Goal: Task Accomplishment & Management: Manage account settings

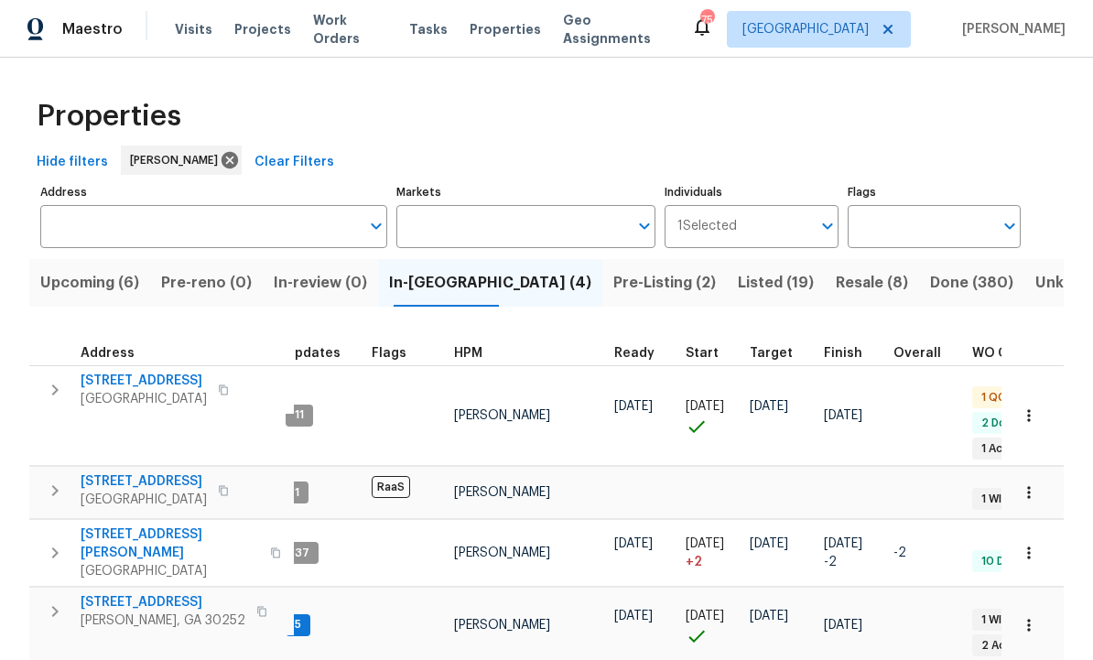
scroll to position [0, 16]
click at [1029, 417] on icon "button" at bounding box center [1029, 415] width 18 height 18
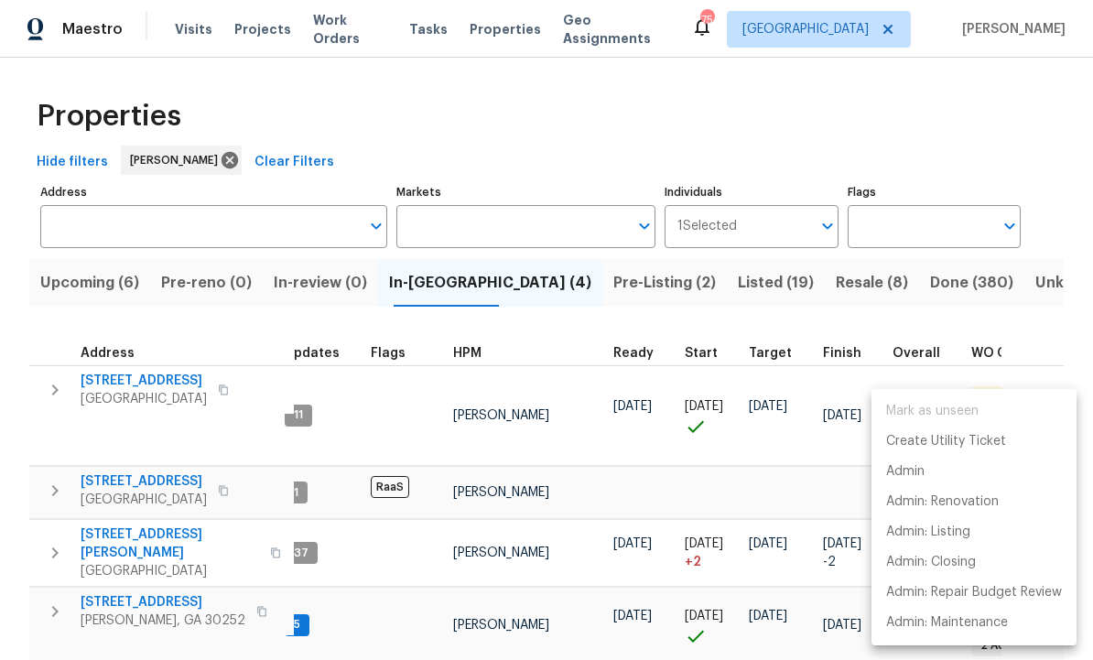
click at [807, 456] on div at bounding box center [546, 330] width 1093 height 660
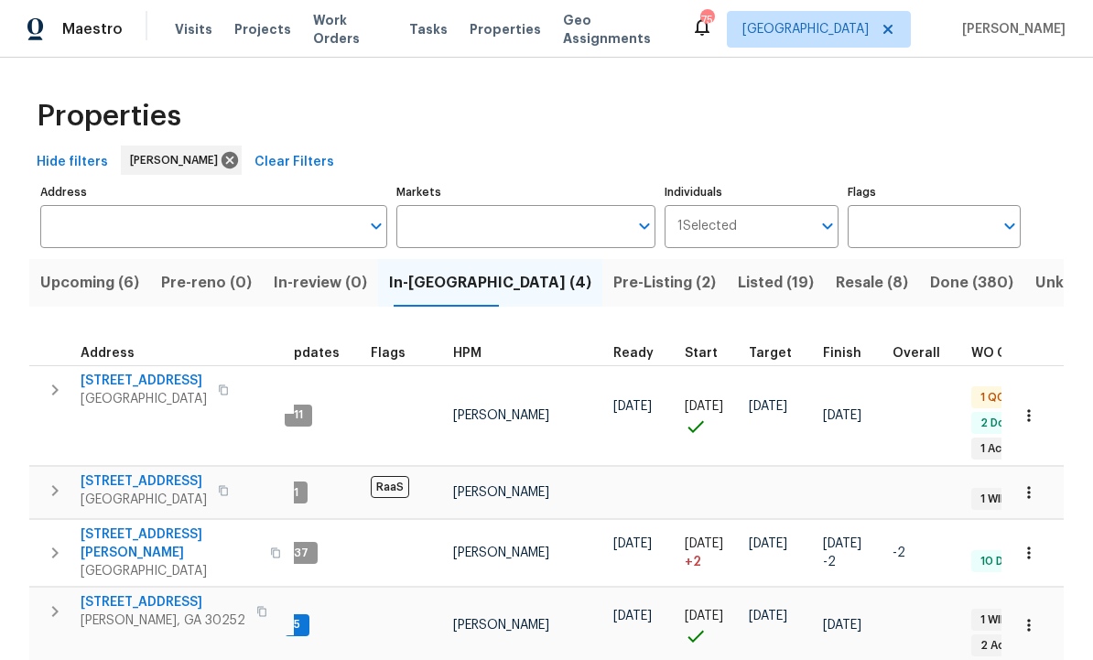
click at [1037, 406] on icon "button" at bounding box center [1029, 415] width 18 height 18
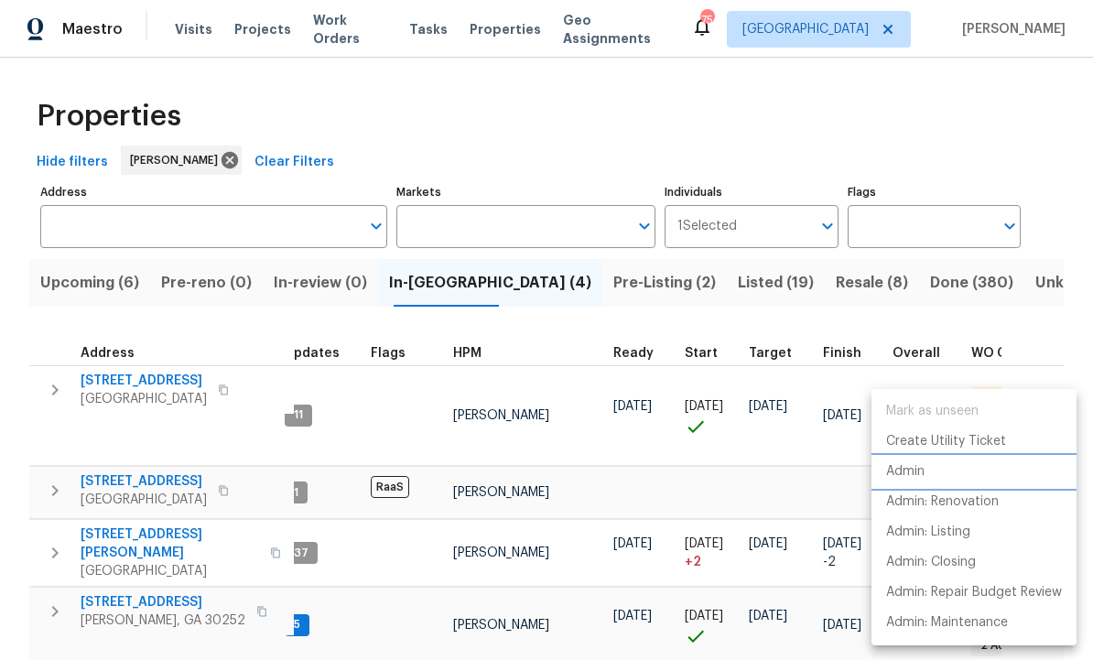
click at [933, 472] on li "Admin" at bounding box center [973, 472] width 205 height 30
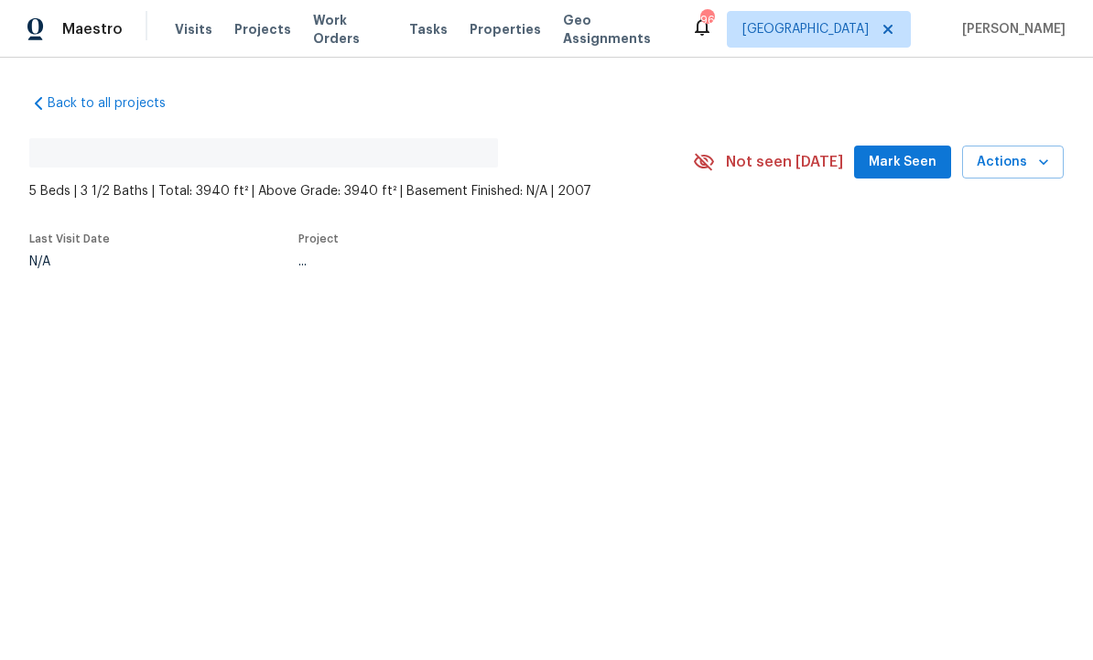
click at [901, 159] on span "Mark Seen" at bounding box center [903, 162] width 68 height 23
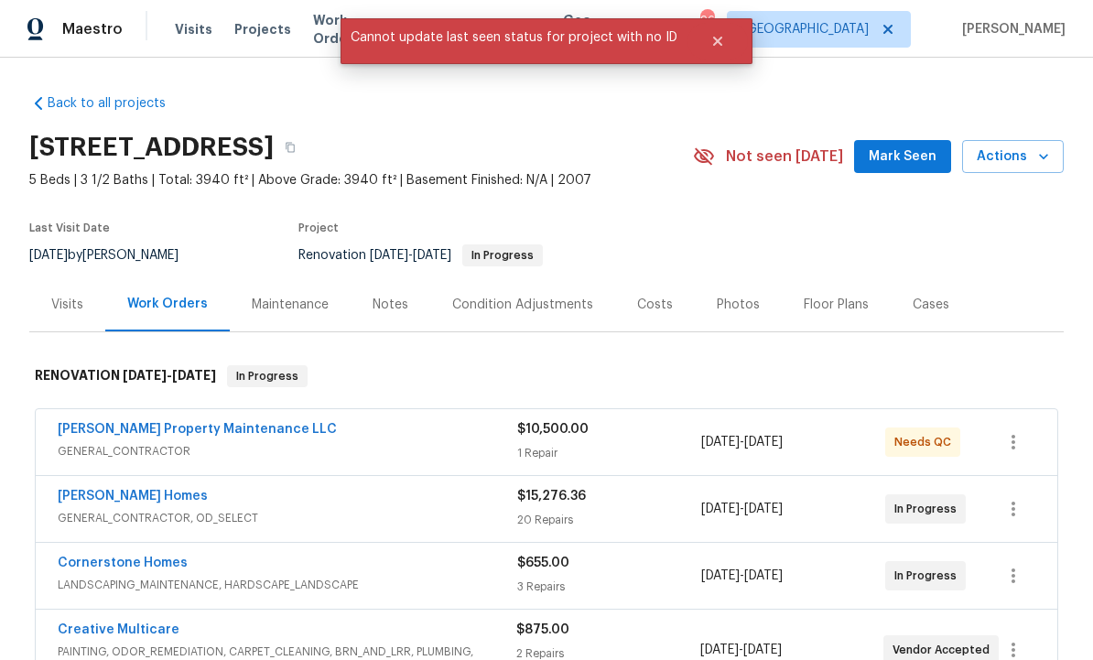
click at [910, 164] on span "Mark Seen" at bounding box center [903, 157] width 68 height 23
click at [912, 143] on div "Seen today Actions" at bounding box center [946, 157] width 233 height 34
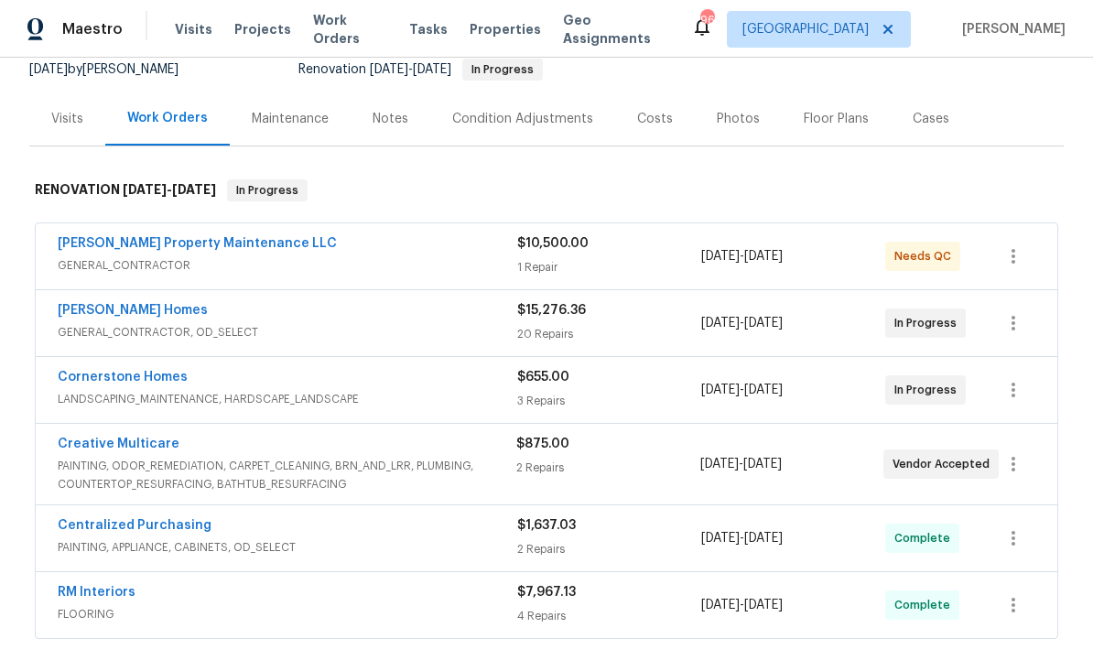
scroll to position [181, 0]
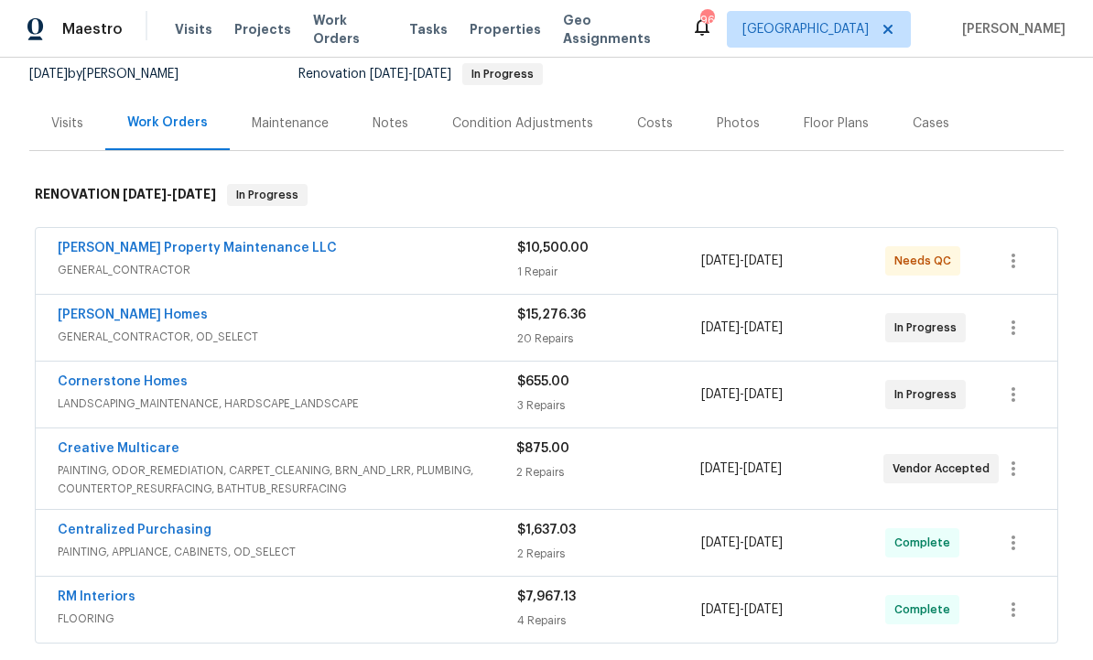
click at [226, 243] on link "[PERSON_NAME] Property Maintenance LLC" at bounding box center [197, 248] width 279 height 13
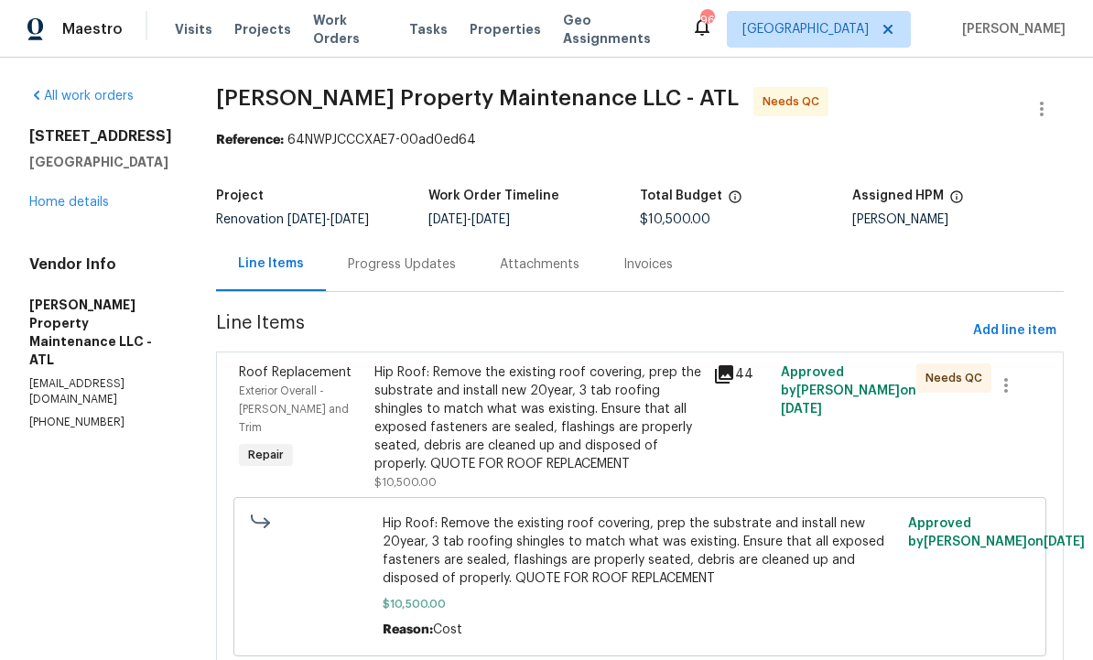
click at [416, 274] on div "Progress Updates" at bounding box center [402, 264] width 108 height 18
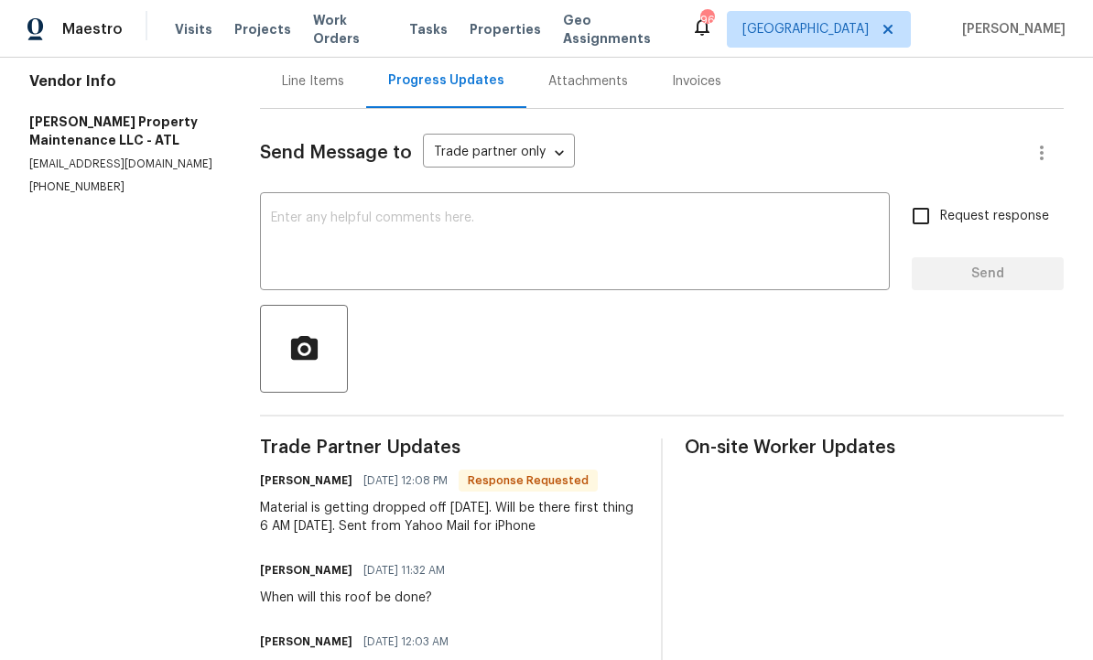
scroll to position [199, 0]
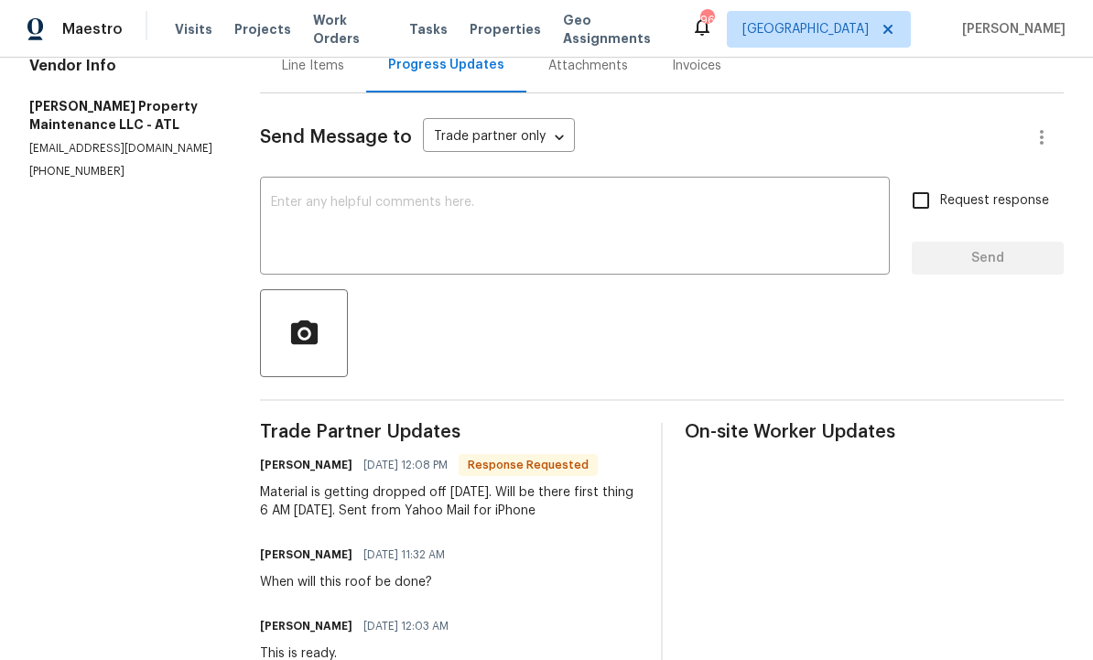
click at [402, 249] on textarea at bounding box center [575, 228] width 608 height 64
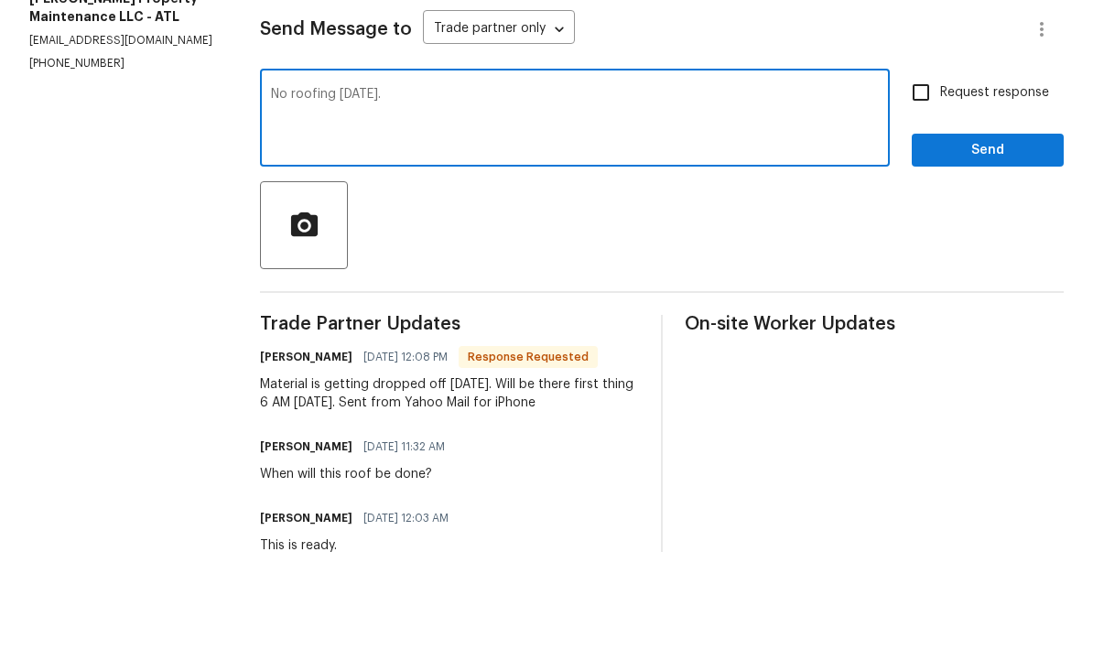
type textarea "No roofing today."
click at [932, 181] on input "Request response" at bounding box center [920, 200] width 38 height 38
checkbox input "true"
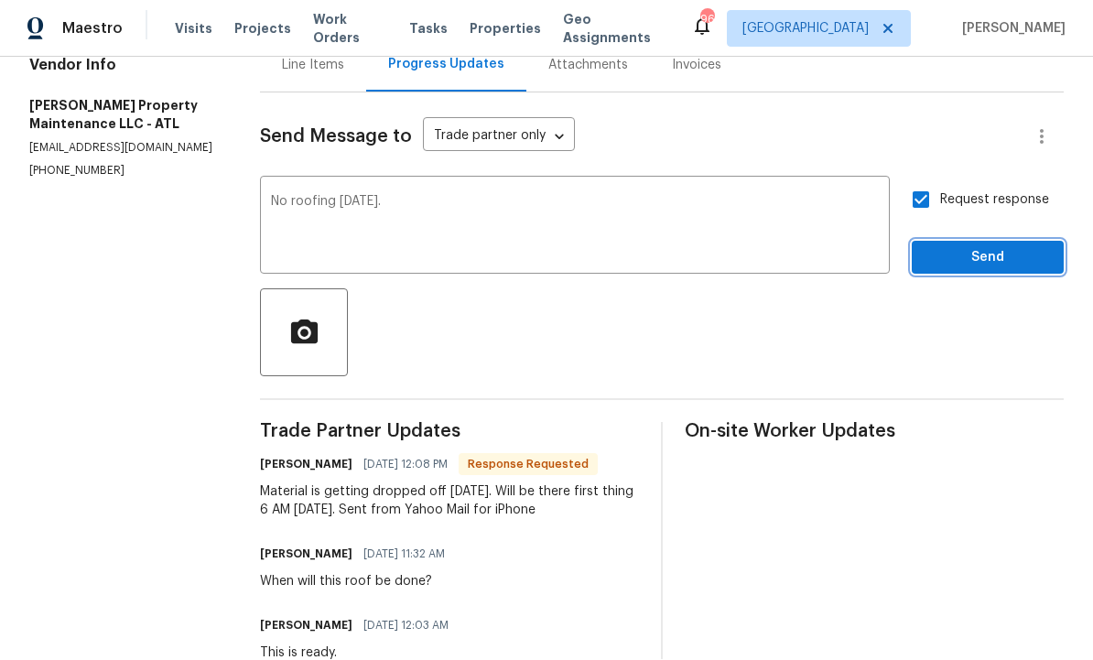
click at [967, 247] on span "Send" at bounding box center [987, 258] width 123 height 23
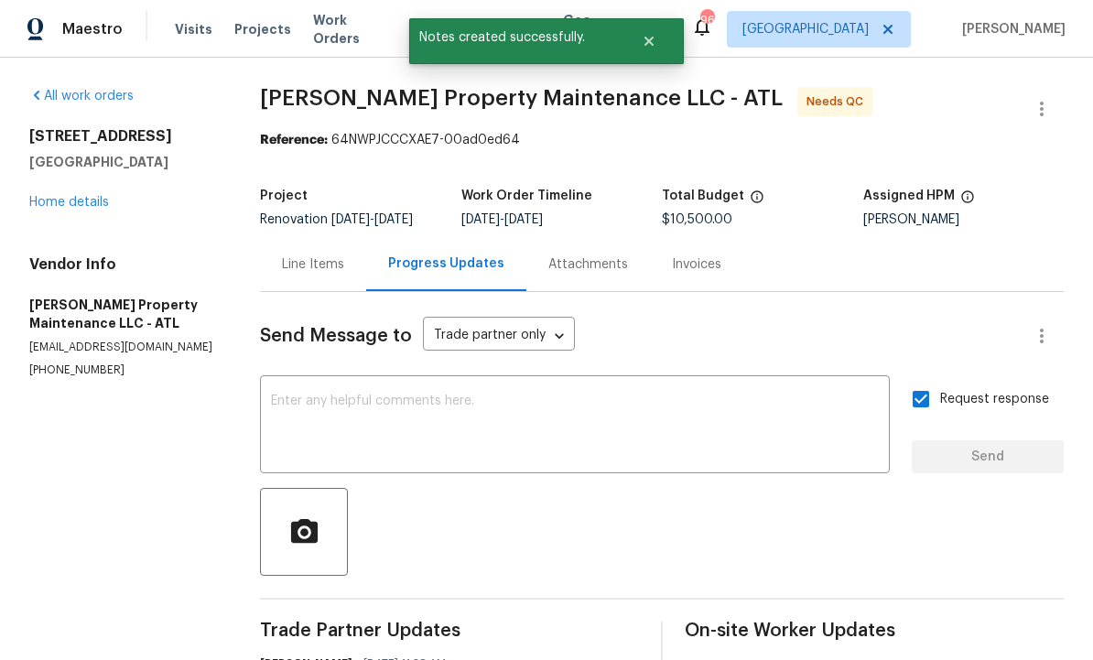
scroll to position [0, 0]
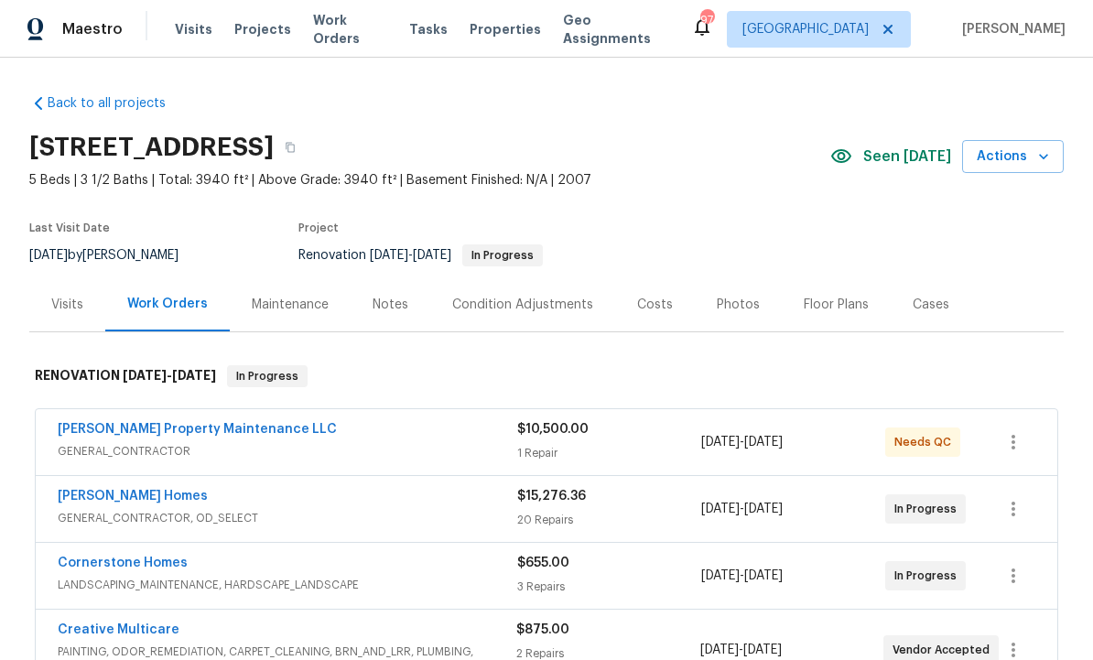
click at [391, 298] on div "Notes" at bounding box center [390, 305] width 36 height 18
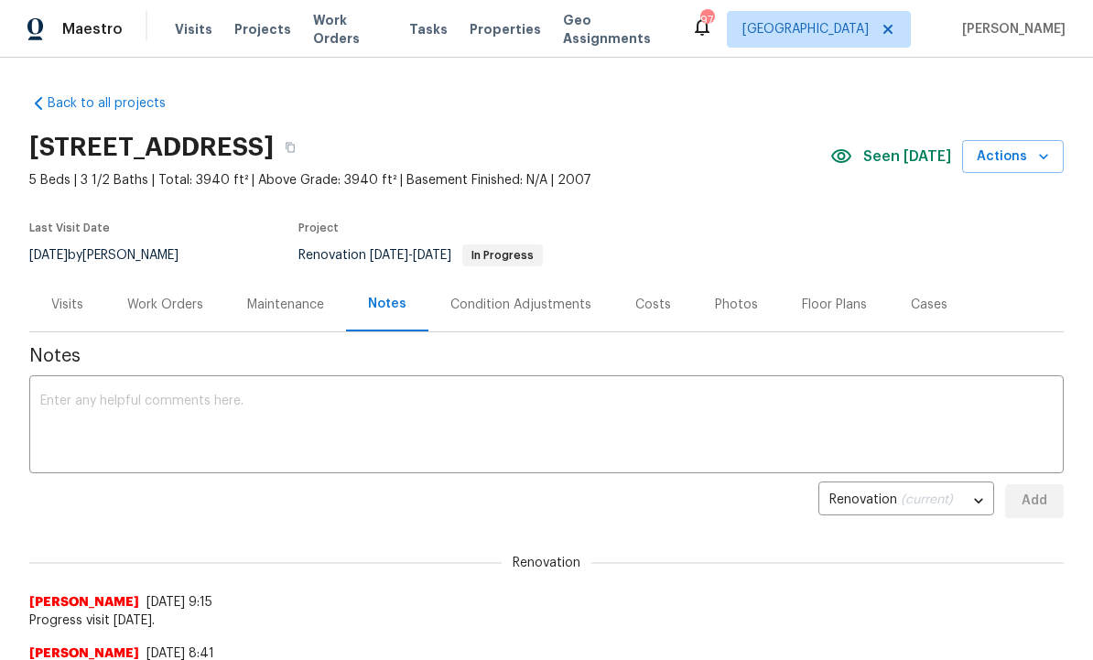
click at [336, 420] on textarea at bounding box center [546, 426] width 1012 height 64
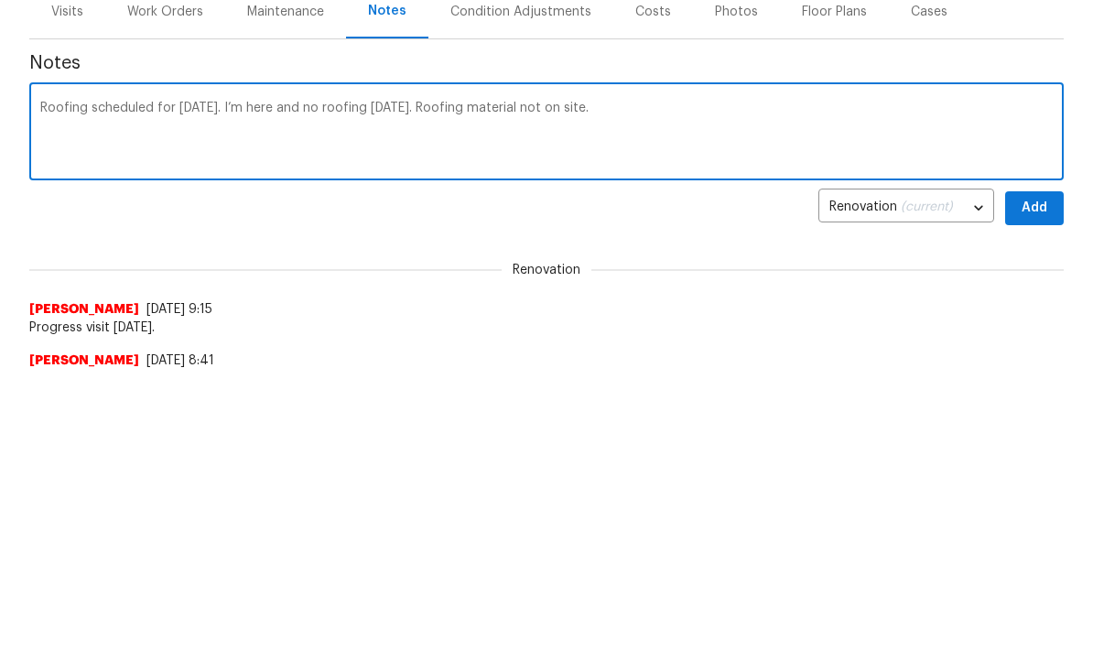
type textarea "Roofing scheduled for [DATE]. I’m here and no roofing [DATE]. Roofing material …"
click at [1031, 490] on span "Add" at bounding box center [1034, 501] width 29 height 23
